Goal: Navigation & Orientation: Understand site structure

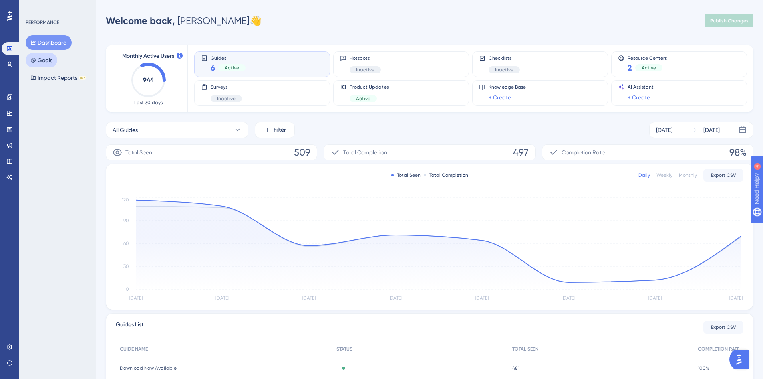
click at [55, 60] on button "Goals" at bounding box center [42, 60] width 32 height 14
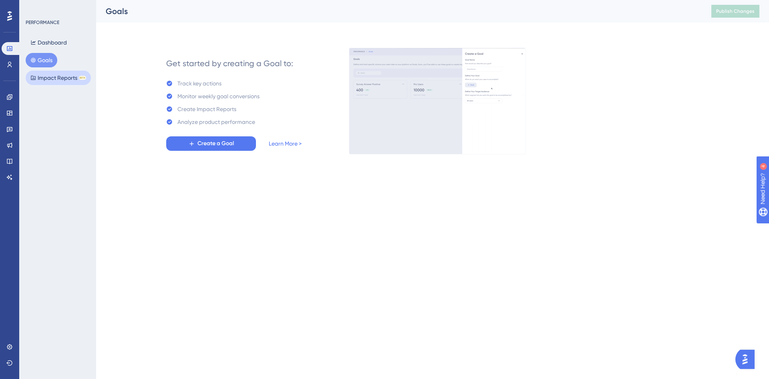
click at [64, 77] on button "Impact Reports BETA" at bounding box center [58, 78] width 65 height 14
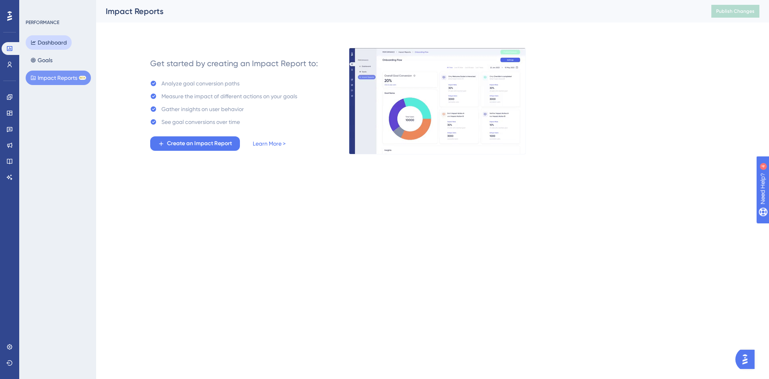
click at [55, 45] on button "Dashboard" at bounding box center [49, 42] width 46 height 14
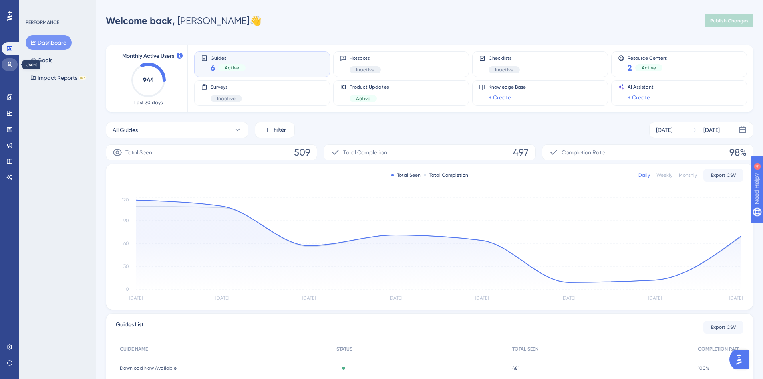
click at [11, 65] on icon at bounding box center [9, 64] width 6 height 6
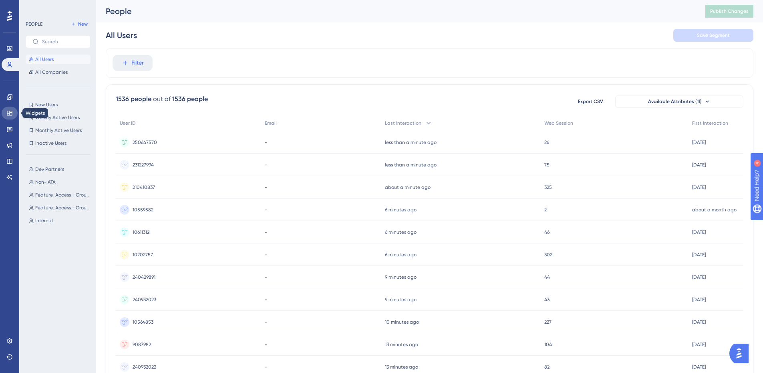
click at [10, 114] on icon at bounding box center [9, 113] width 6 height 6
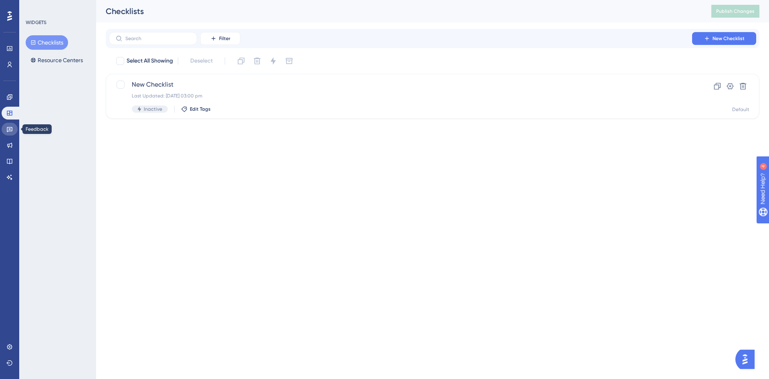
click at [10, 129] on icon at bounding box center [10, 129] width 6 height 5
click at [9, 149] on link at bounding box center [10, 145] width 16 height 13
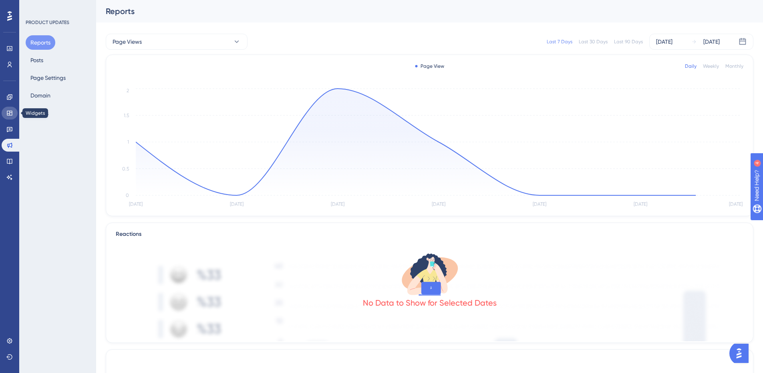
click at [6, 115] on link at bounding box center [10, 113] width 16 height 13
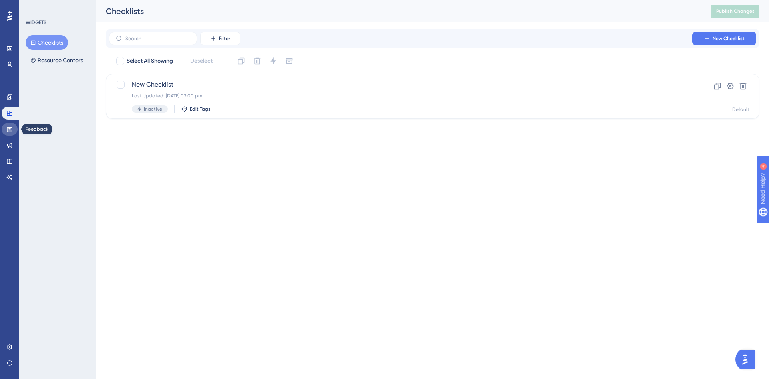
click at [10, 130] on icon at bounding box center [10, 129] width 6 height 5
click at [11, 141] on link at bounding box center [10, 145] width 16 height 13
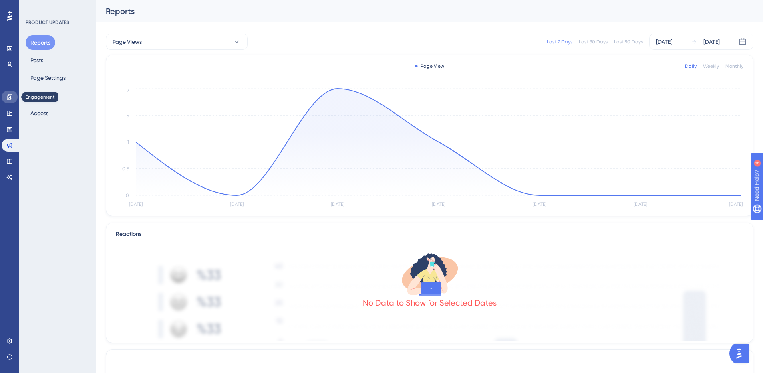
click at [12, 94] on icon at bounding box center [9, 97] width 6 height 6
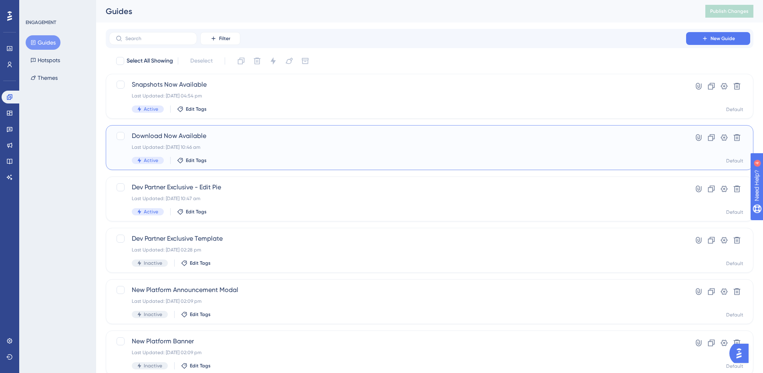
click at [288, 140] on span "Download Now Available" at bounding box center [398, 136] width 532 height 10
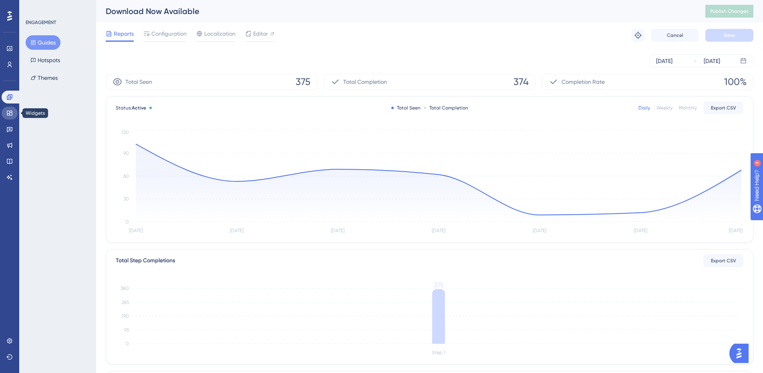
click at [10, 115] on icon at bounding box center [9, 113] width 6 height 6
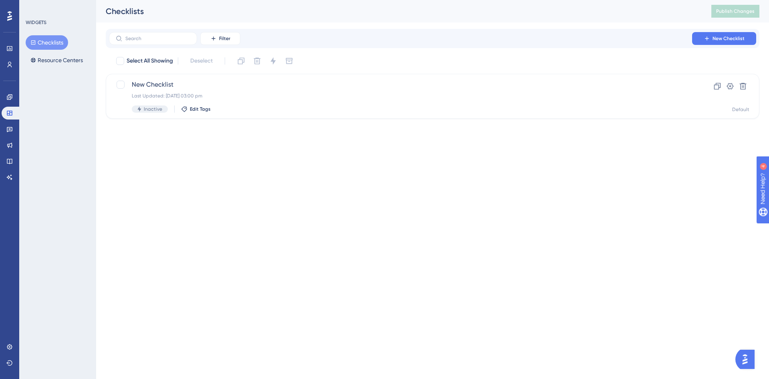
click at [56, 34] on div "WIDGETS Checklists Resource Centers" at bounding box center [58, 43] width 65 height 48
click at [54, 61] on button "Resource Centers" at bounding box center [57, 60] width 62 height 14
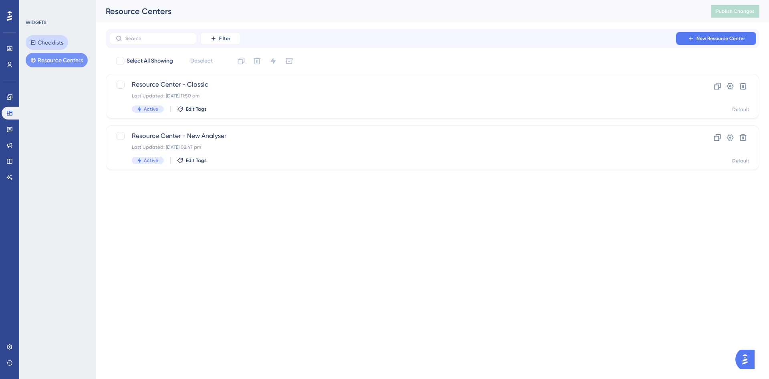
click at [52, 40] on button "Checklists" at bounding box center [47, 42] width 42 height 14
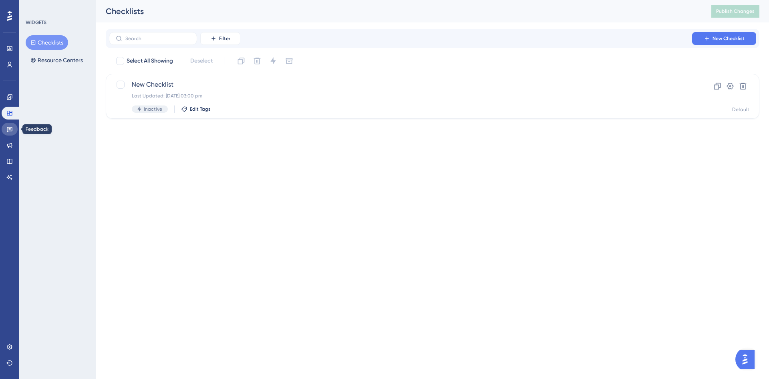
click at [10, 130] on icon at bounding box center [9, 129] width 6 height 6
click at [259, 96] on div "Last Updated: [DATE] 11:00 am" at bounding box center [401, 96] width 538 height 6
drag, startPoint x: 175, startPoint y: 181, endPoint x: 168, endPoint y: 181, distance: 6.8
click at [175, 0] on html "Performance Users Engagement Widgets Feedback Product Updates Knowledge Base AI…" at bounding box center [384, 0] width 769 height 0
drag, startPoint x: 0, startPoint y: 145, endPoint x: 6, endPoint y: 145, distance: 5.6
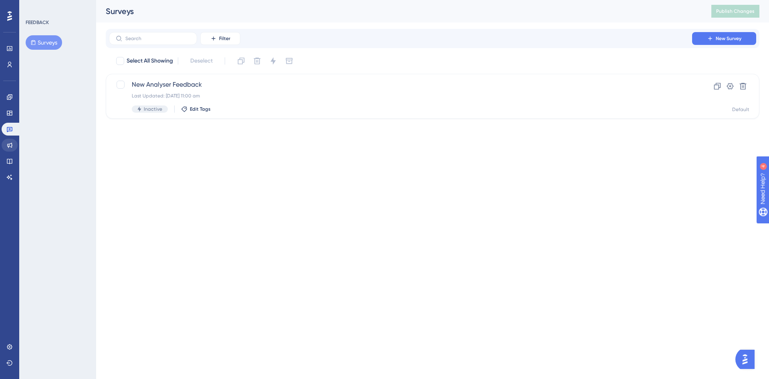
click at [1, 145] on div "Performance Users Engagement Widgets Feedback Product Updates Knowledge Base AI…" at bounding box center [9, 189] width 19 height 379
click at [8, 145] on icon at bounding box center [9, 145] width 5 height 5
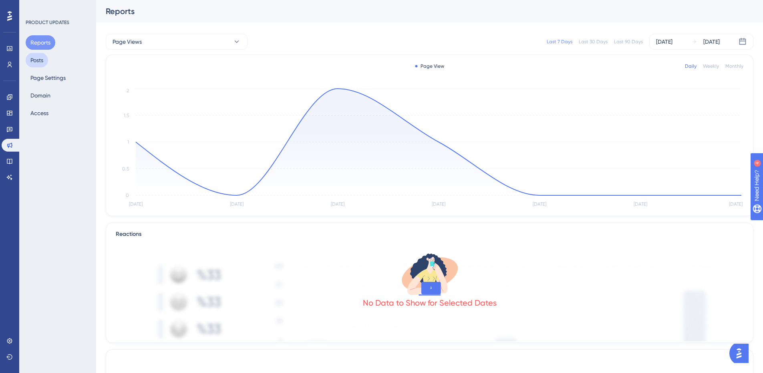
click at [42, 61] on button "Posts" at bounding box center [37, 60] width 22 height 14
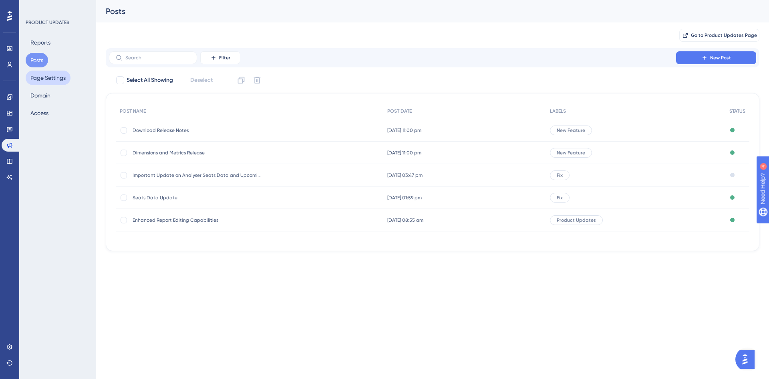
click at [62, 81] on button "Page Settings" at bounding box center [48, 78] width 45 height 14
